Goal: Information Seeking & Learning: Learn about a topic

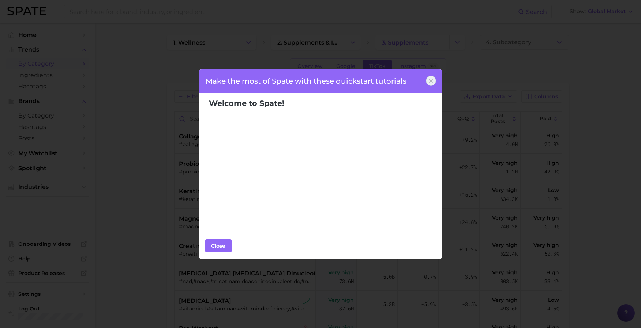
click at [432, 78] on div at bounding box center [431, 81] width 10 height 10
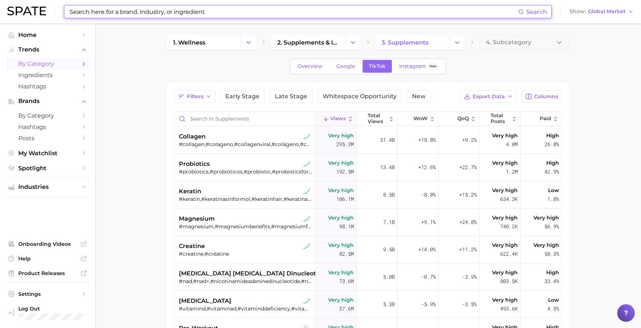
click at [82, 14] on input at bounding box center [293, 11] width 449 height 12
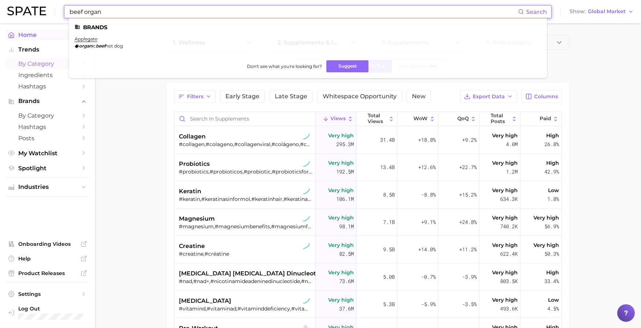
type input "beef organ"
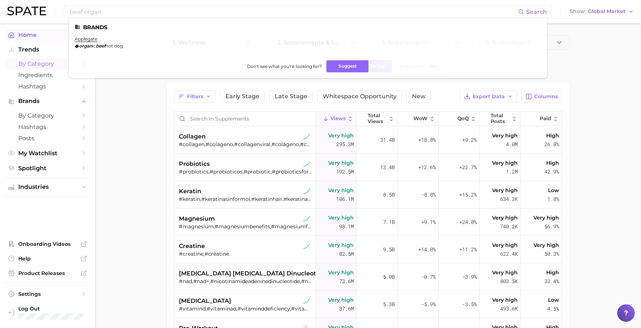
click at [43, 31] on span "Home" at bounding box center [47, 34] width 59 height 7
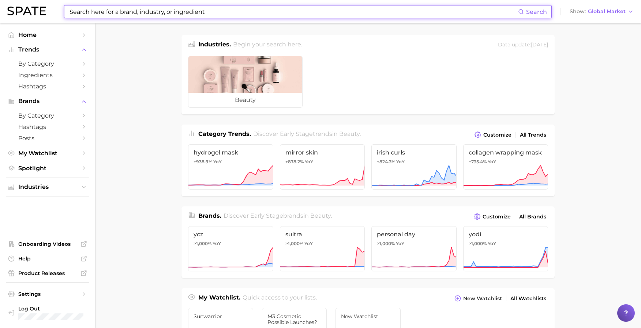
click at [108, 10] on input at bounding box center [293, 11] width 449 height 12
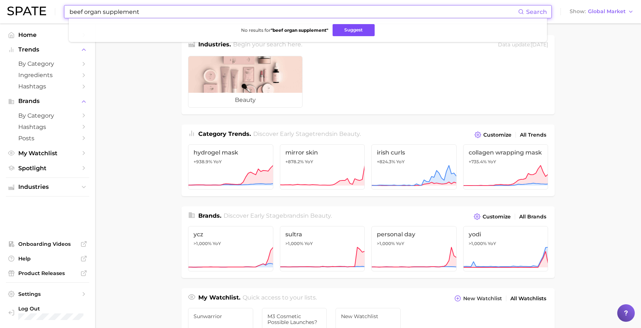
click at [358, 29] on button "Suggest" at bounding box center [353, 30] width 42 height 12
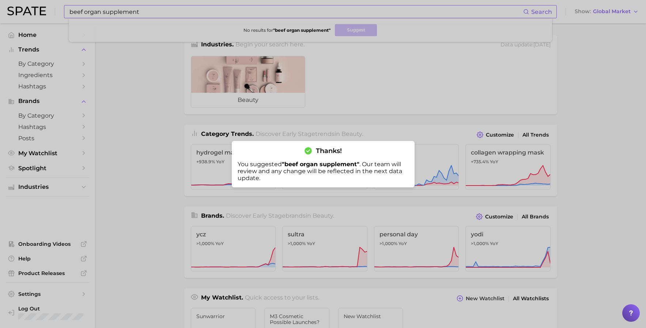
click at [154, 6] on div at bounding box center [323, 164] width 646 height 328
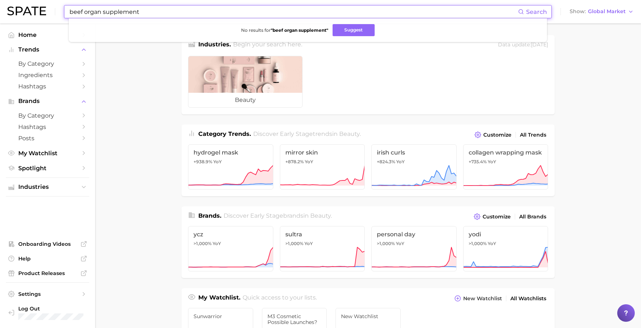
drag, startPoint x: 150, startPoint y: 14, endPoint x: 101, endPoint y: 10, distance: 49.1
click at [101, 10] on input "beef organ supplement" at bounding box center [293, 11] width 449 height 12
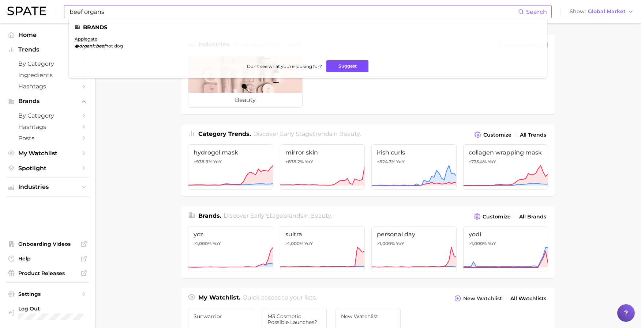
click at [342, 67] on button "Suggest" at bounding box center [347, 66] width 42 height 12
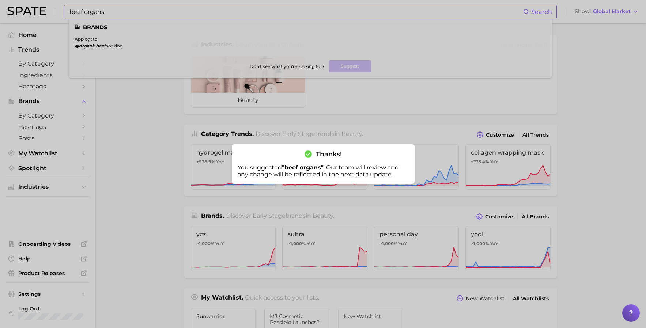
drag, startPoint x: 136, startPoint y: 16, endPoint x: 120, endPoint y: 14, distance: 16.7
click at [121, 14] on div at bounding box center [323, 164] width 646 height 328
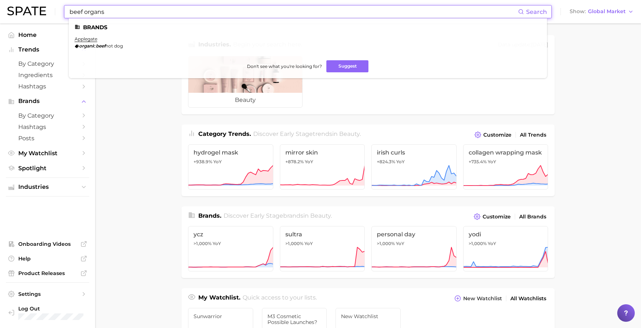
click at [116, 13] on input "beef organs" at bounding box center [293, 11] width 449 height 12
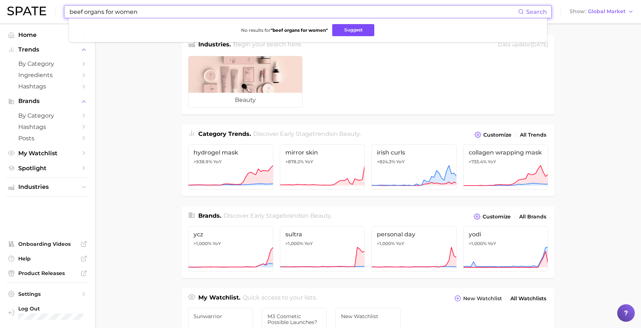
click at [344, 30] on button "Suggest" at bounding box center [353, 30] width 42 height 12
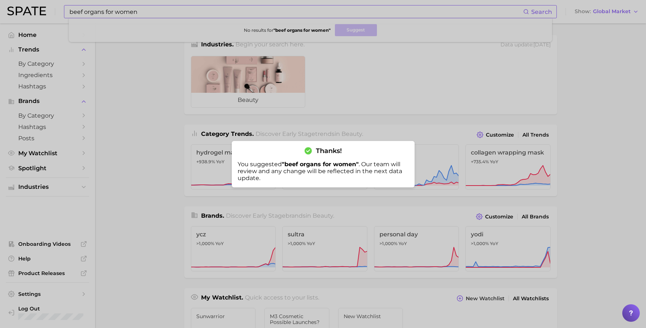
drag, startPoint x: 126, startPoint y: 70, endPoint x: 138, endPoint y: 10, distance: 61.5
click at [126, 69] on div at bounding box center [323, 164] width 646 height 328
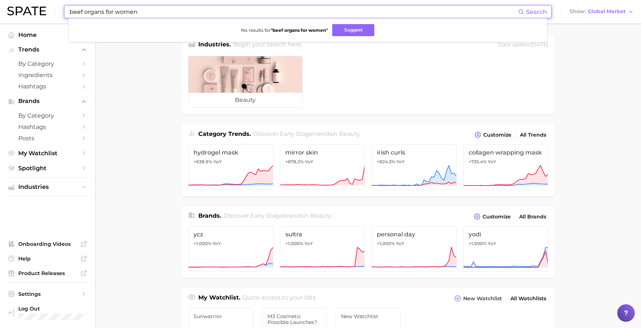
drag, startPoint x: 153, startPoint y: 14, endPoint x: 10, endPoint y: 1, distance: 143.2
click at [10, 1] on div "beef organs for women Search No results for " beef organs for women " Suggest S…" at bounding box center [320, 11] width 626 height 23
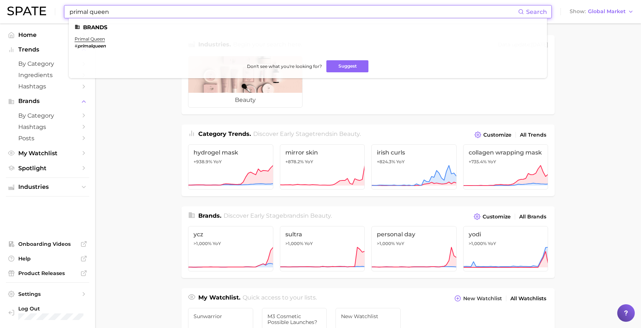
type input "primal queen"
click at [86, 43] on em "primalqueen" at bounding box center [92, 45] width 28 height 5
click at [82, 39] on link "primal queen" at bounding box center [90, 38] width 30 height 5
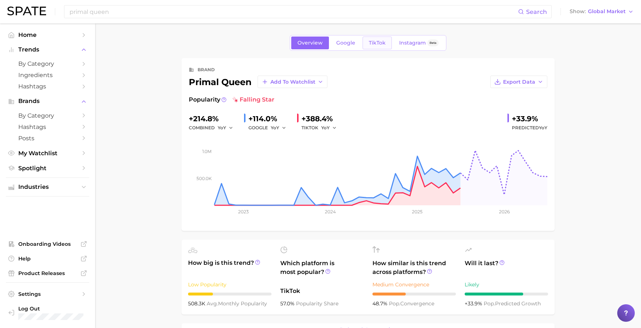
click at [373, 40] on span "TikTok" at bounding box center [377, 43] width 17 height 6
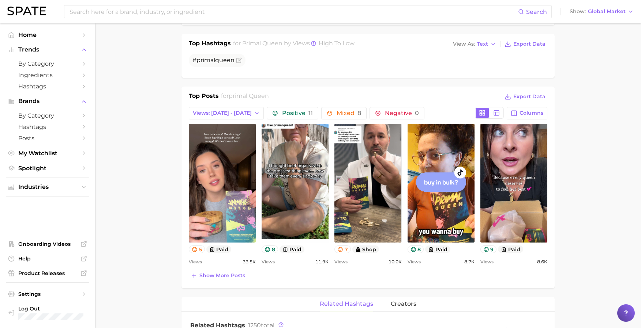
scroll to position [255, 0]
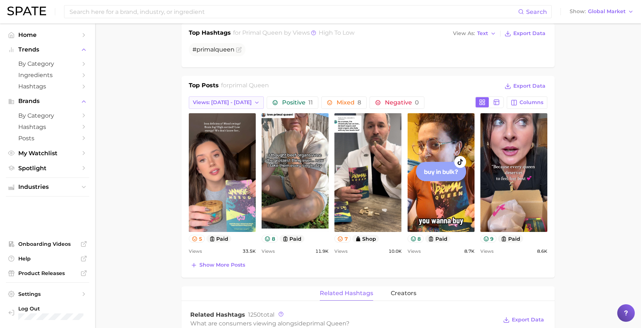
click at [233, 104] on span "Views: Aug 24 - 31" at bounding box center [222, 102] width 59 height 6
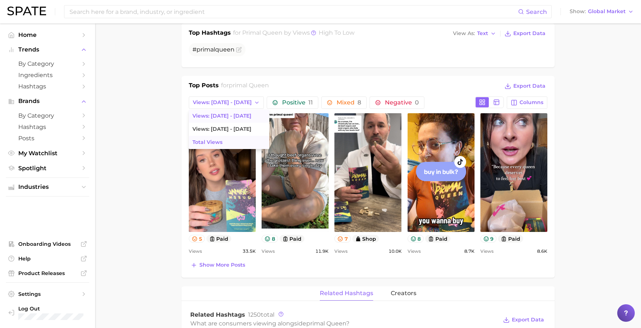
click at [219, 143] on span "Total Views" at bounding box center [207, 142] width 30 height 6
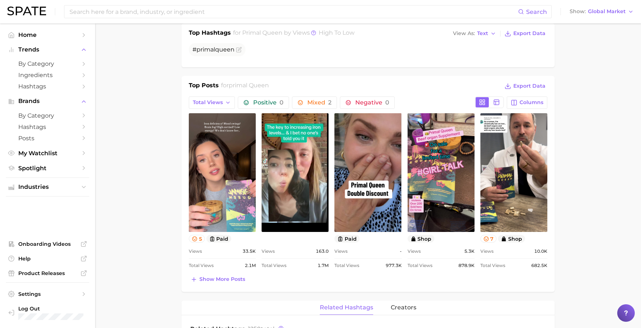
scroll to position [253, 0]
